Goal: Task Accomplishment & Management: Manage account settings

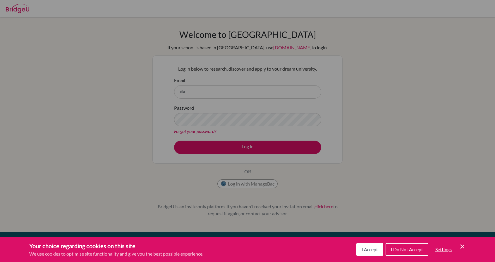
click at [462, 247] on icon "Save and close" at bounding box center [462, 247] width 4 height 4
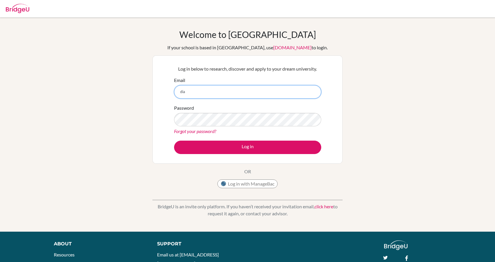
click at [232, 87] on input "dia" at bounding box center [247, 91] width 147 height 13
type input "dia250280@diaestudents.com"
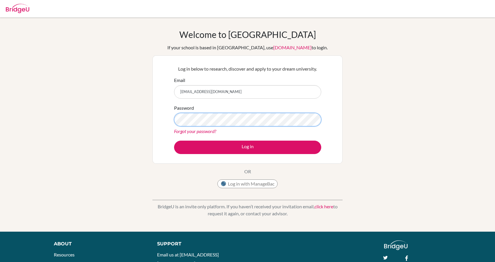
click at [174, 141] on button "Log in" at bounding box center [247, 147] width 147 height 13
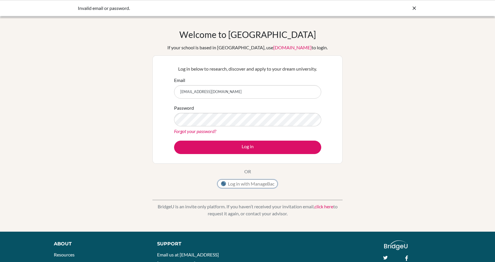
click at [249, 185] on button "Log in with ManageBac" at bounding box center [247, 184] width 60 height 9
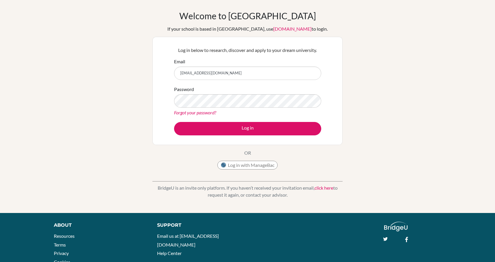
scroll to position [19, 0]
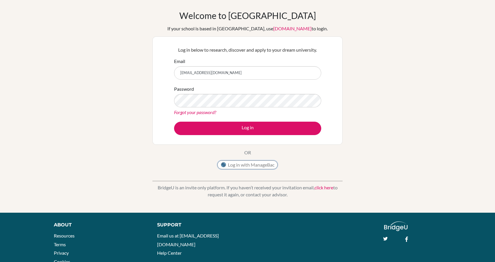
click at [251, 166] on button "Log in with ManageBac" at bounding box center [247, 165] width 60 height 9
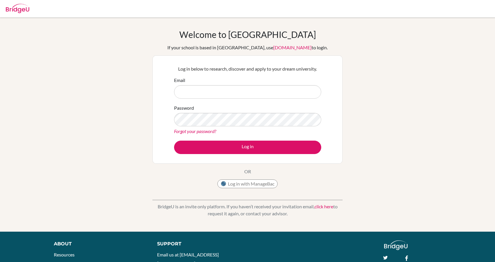
click at [192, 132] on link "Forgot your password?" at bounding box center [195, 132] width 42 height 6
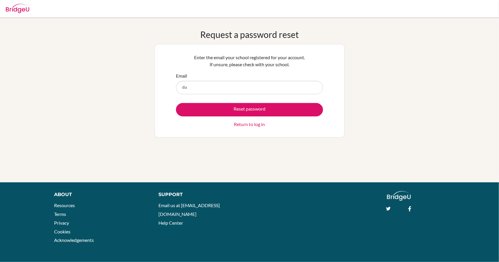
type input "dia250280@diaestudents.com"
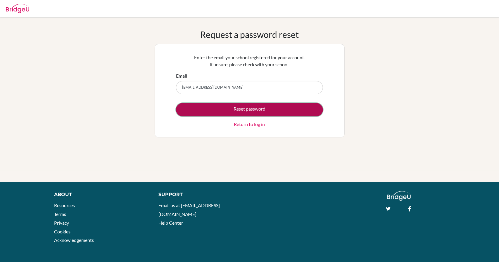
click at [253, 109] on button "Reset password" at bounding box center [249, 109] width 147 height 13
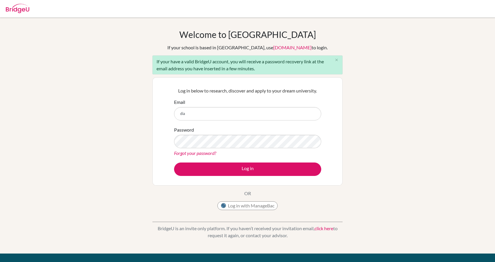
type input "[EMAIL_ADDRESS][DOMAIN_NAME]"
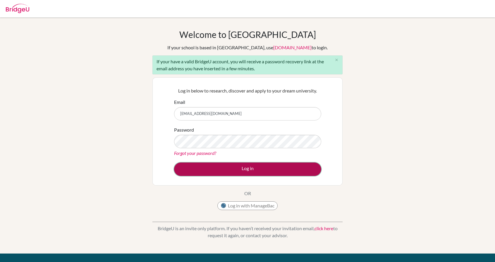
click at [189, 167] on button "Log in" at bounding box center [247, 169] width 147 height 13
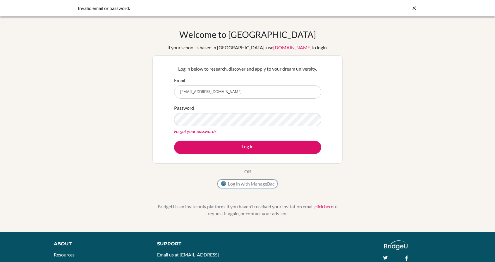
click at [255, 184] on button "Log in with ManageBac" at bounding box center [247, 184] width 60 height 9
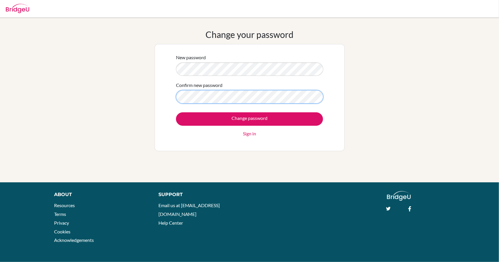
click at [176, 113] on input "Change password" at bounding box center [249, 119] width 147 height 13
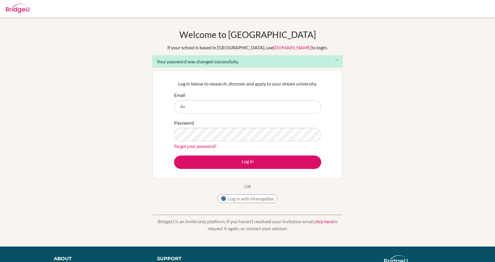
type input "[EMAIL_ADDRESS][DOMAIN_NAME]"
click at [174, 156] on button "Log in" at bounding box center [247, 162] width 147 height 13
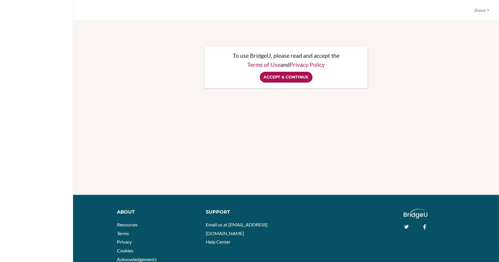
click at [293, 79] on input "Accept & Continue" at bounding box center [286, 77] width 53 height 11
